Goal: Task Accomplishment & Management: Manage account settings

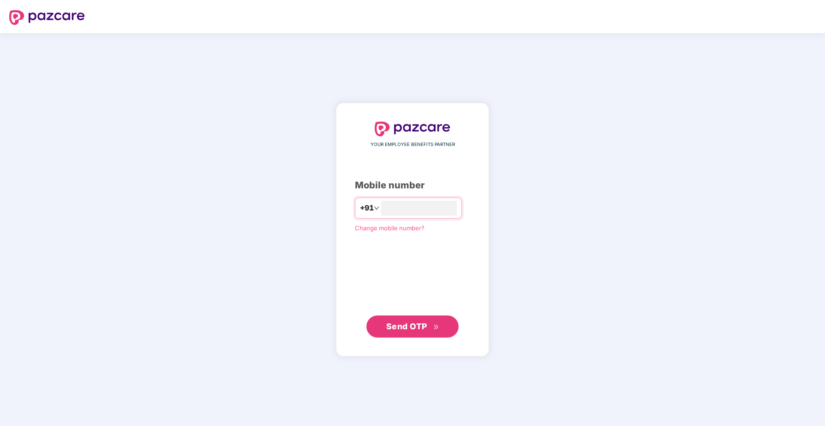
type input "**********"
click at [425, 327] on span "Send OTP" at bounding box center [406, 327] width 41 height 10
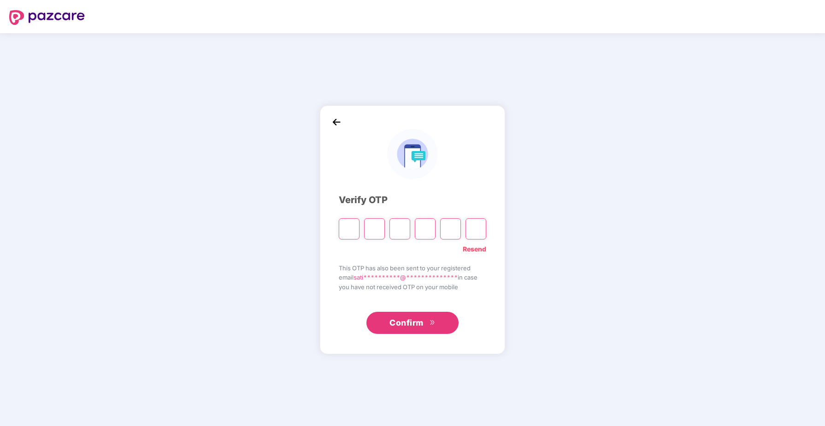
type input "*"
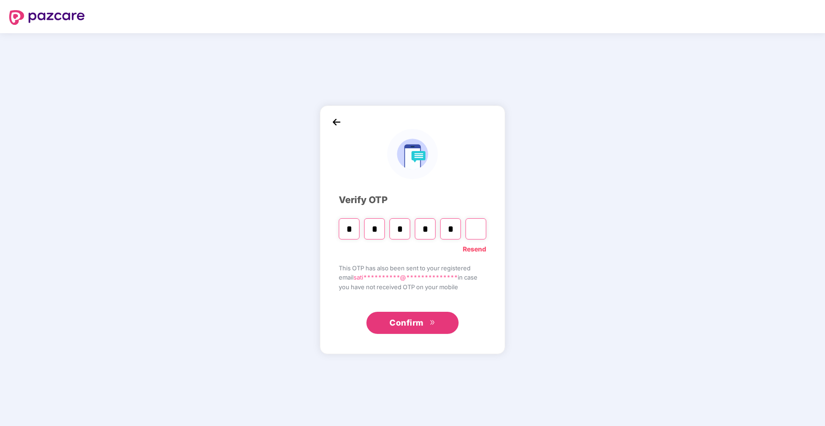
type input "*"
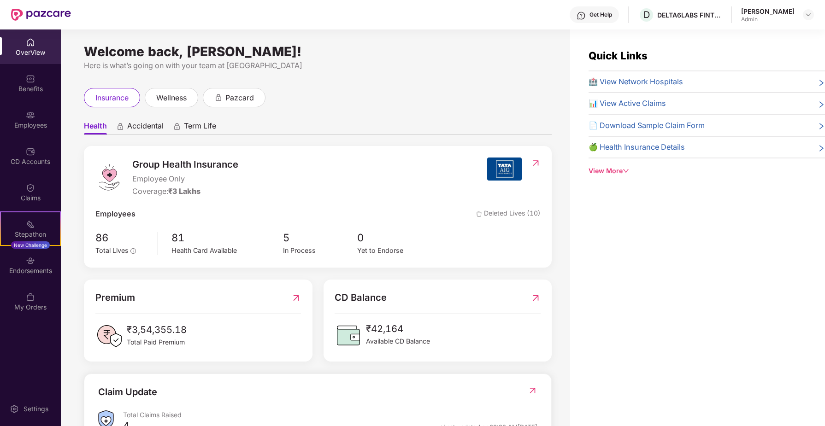
click at [33, 57] on div "OverView" at bounding box center [30, 47] width 61 height 35
click at [33, 86] on div "Benefits" at bounding box center [30, 88] width 61 height 9
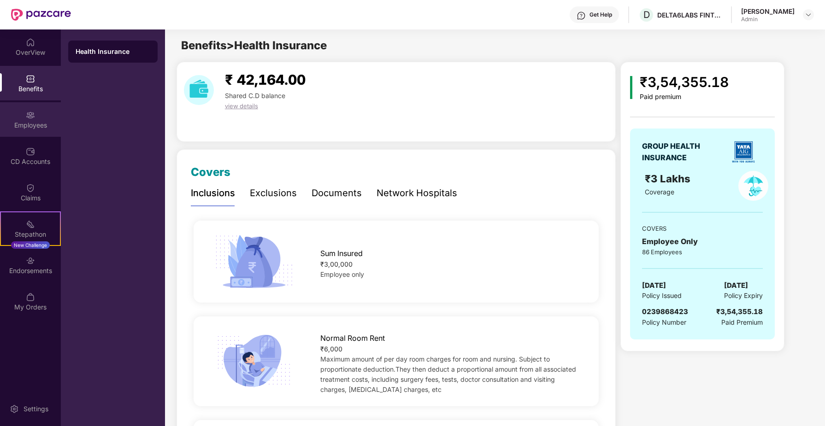
click at [33, 117] on img at bounding box center [30, 115] width 9 height 9
